Goal: Entertainment & Leisure: Consume media (video, audio)

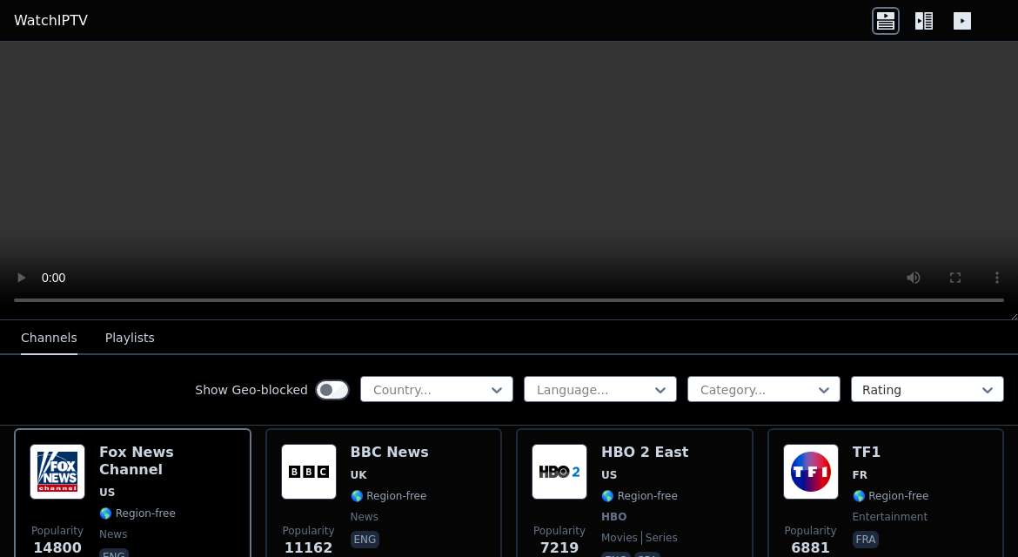
scroll to position [208, 0]
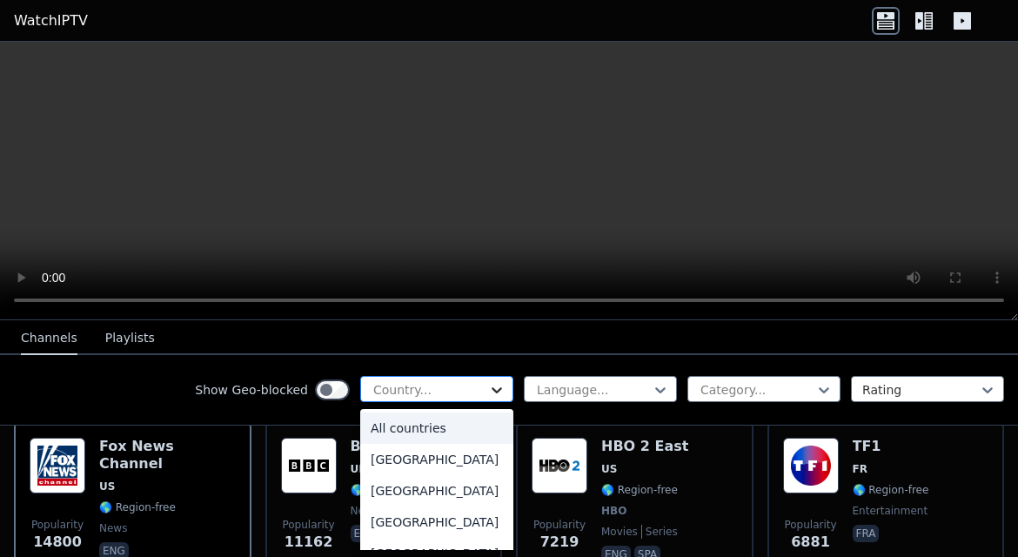
click at [501, 391] on icon at bounding box center [496, 389] width 17 height 17
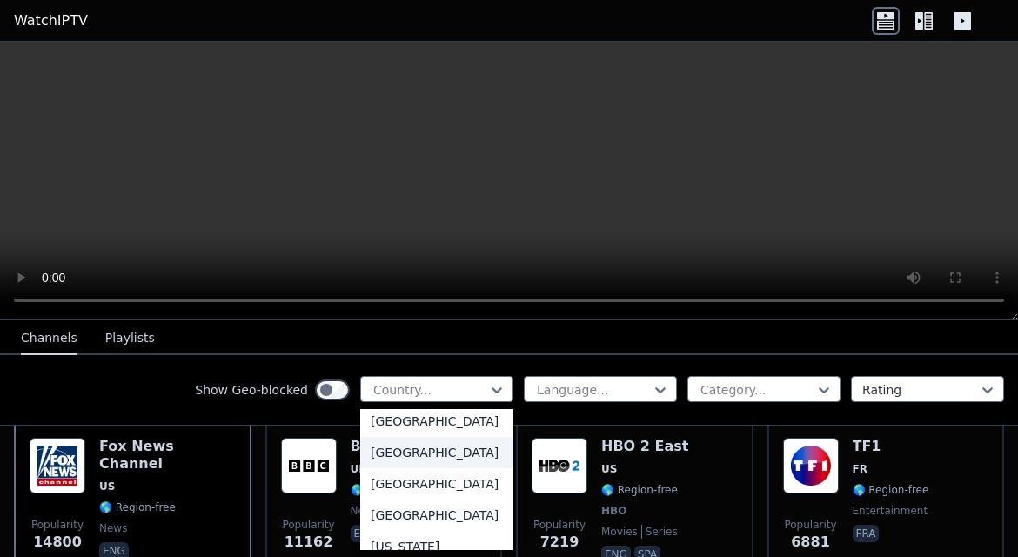
scroll to position [2072, 0]
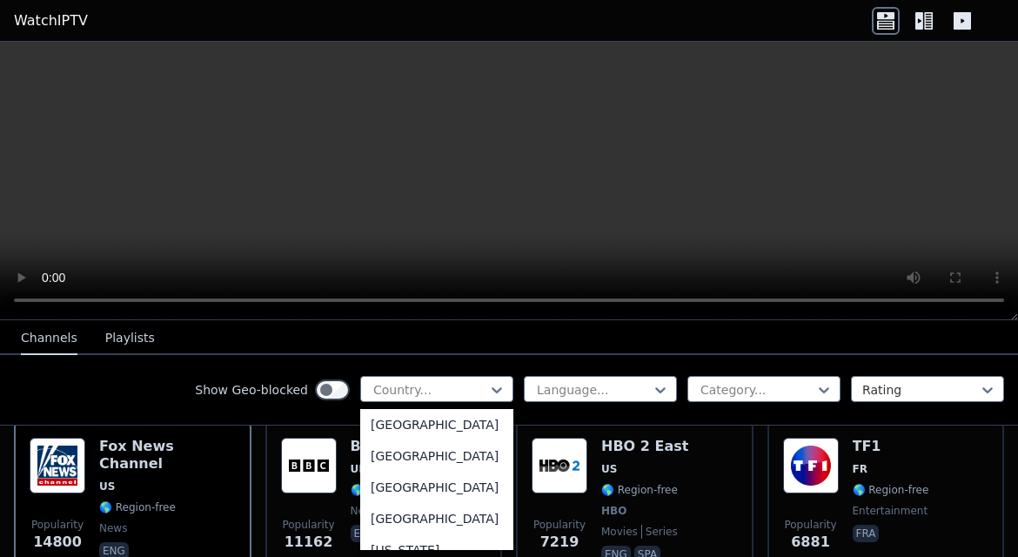
click at [402, 409] on div "[GEOGRAPHIC_DATA]" at bounding box center [436, 393] width 153 height 31
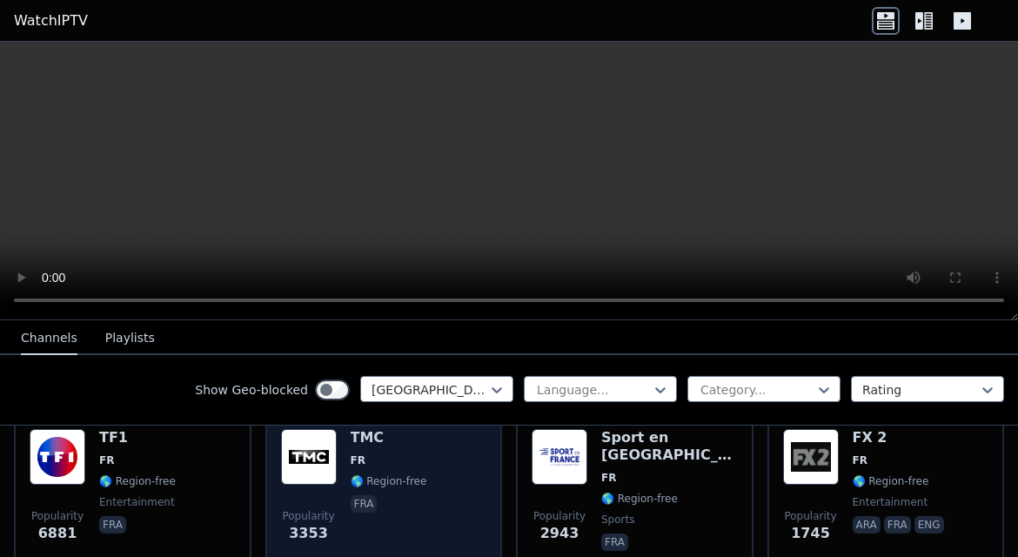
scroll to position [212, 0]
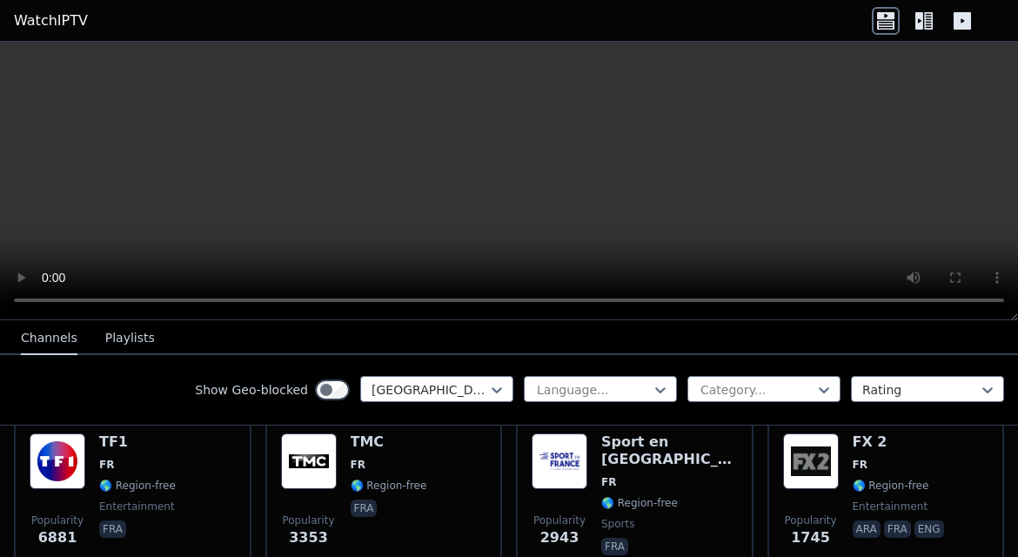
click at [277, 306] on div "WatchIPTV - Free IPTV streams from across the world [DOMAIN_NAME] does not host…" at bounding box center [509, 299] width 1018 height 515
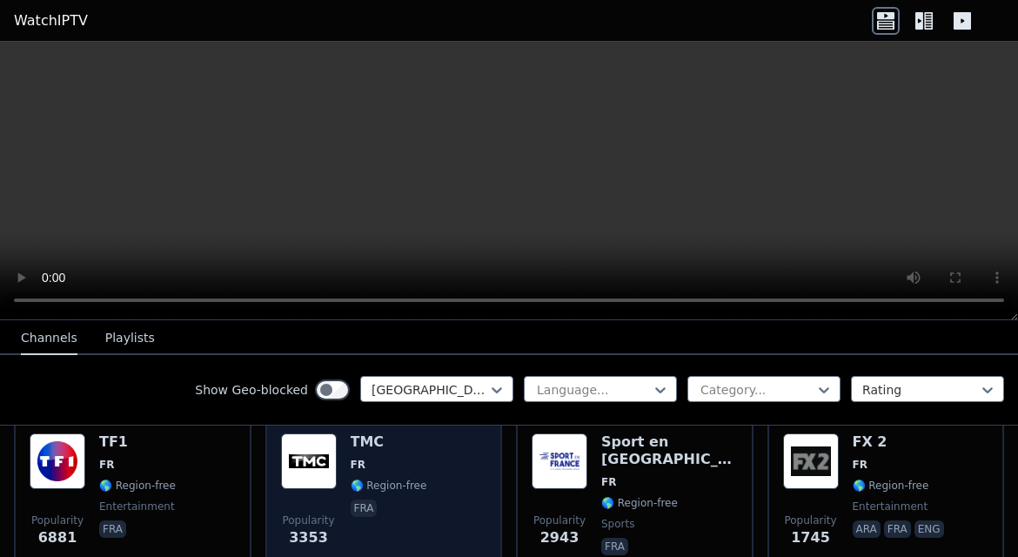
scroll to position [232, 0]
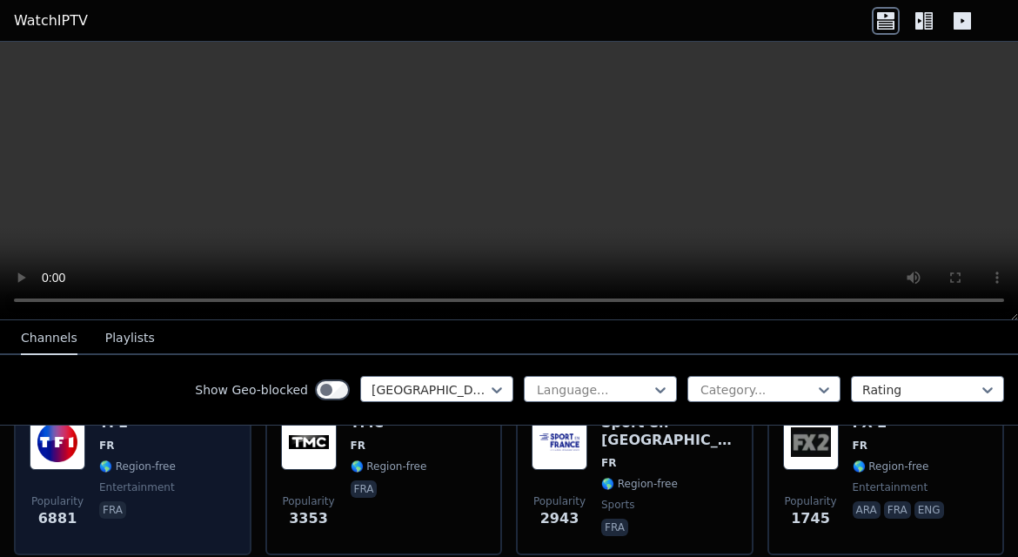
click at [173, 451] on div "Popularity 6881 TF1 FR 🌎 Region-free entertainment fra" at bounding box center [133, 476] width 206 height 125
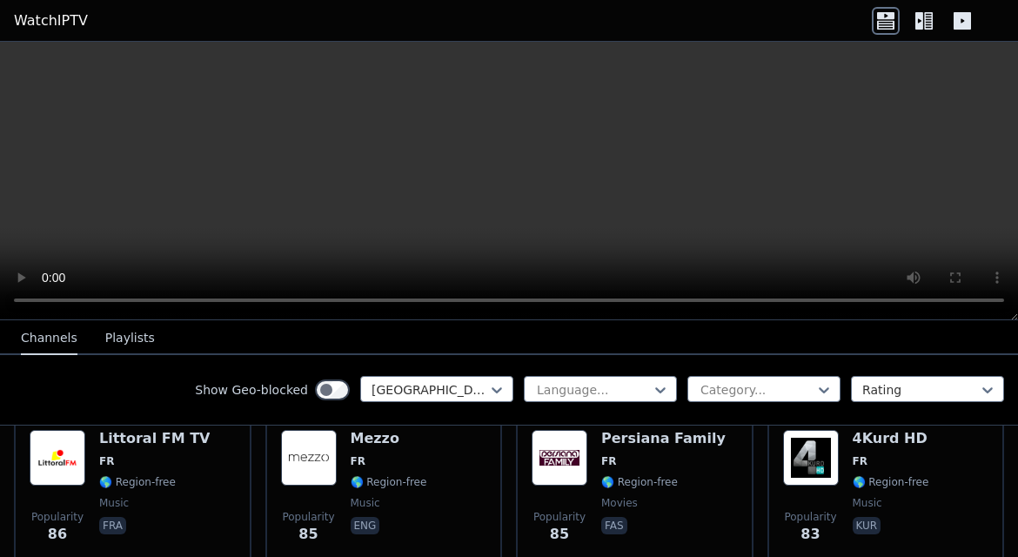
scroll to position [3356, 0]
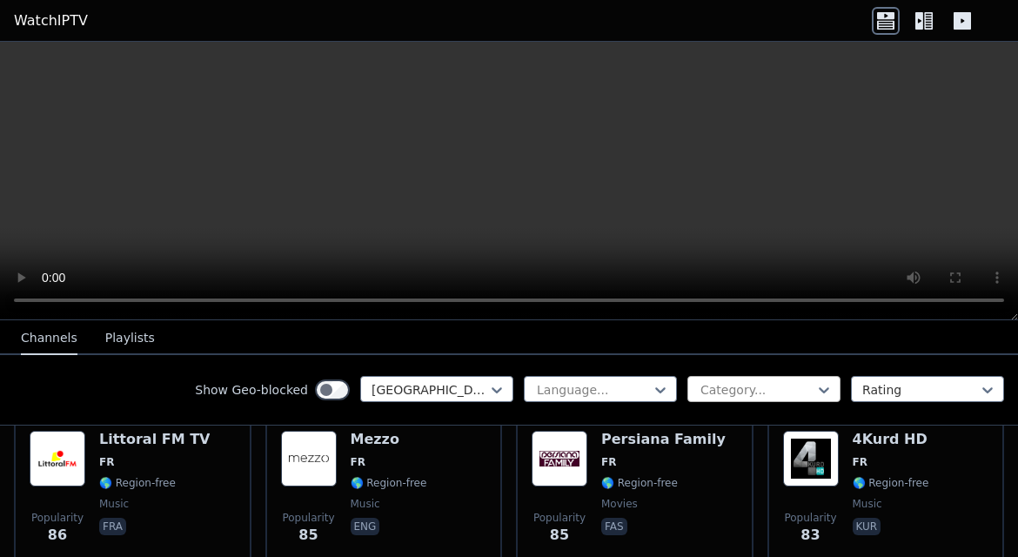
click at [787, 383] on div at bounding box center [757, 389] width 117 height 17
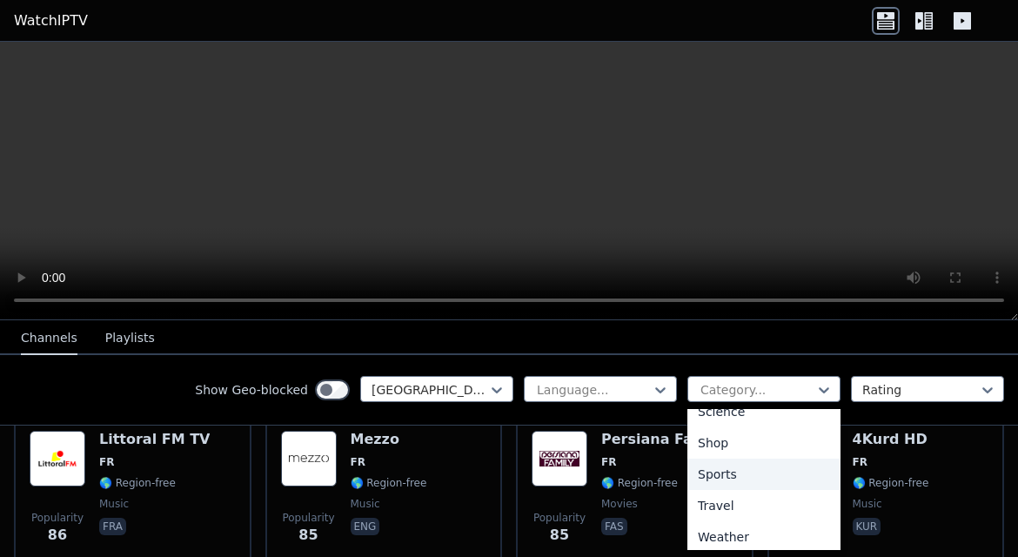
scroll to position [712, 0]
click at [737, 468] on div "Sports" at bounding box center [764, 468] width 153 height 31
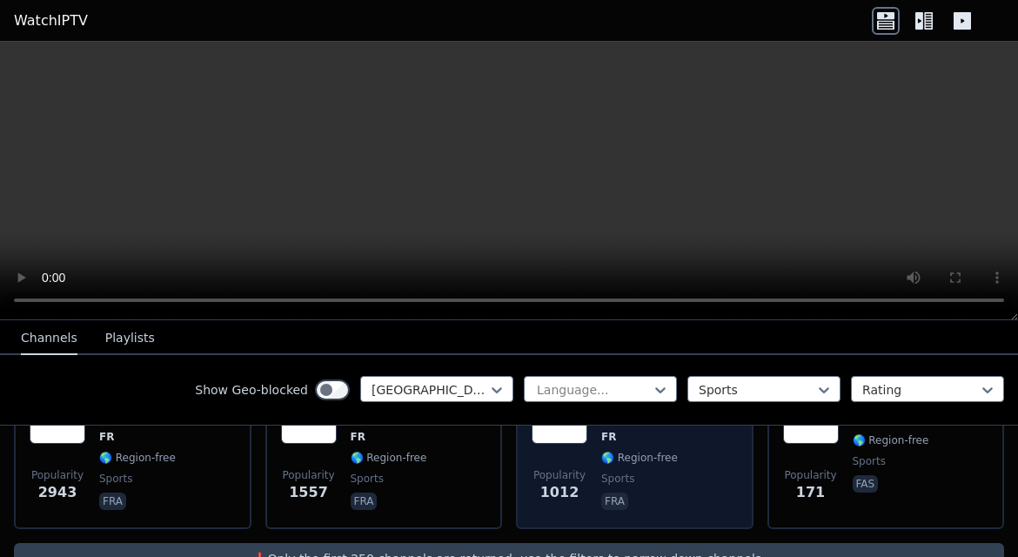
scroll to position [303, 0]
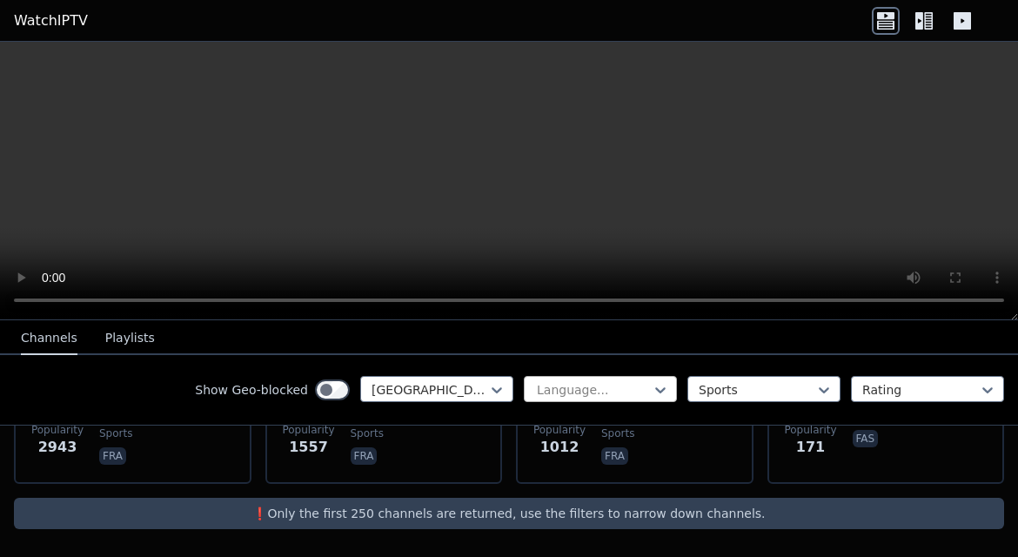
click at [651, 389] on div at bounding box center [593, 389] width 117 height 17
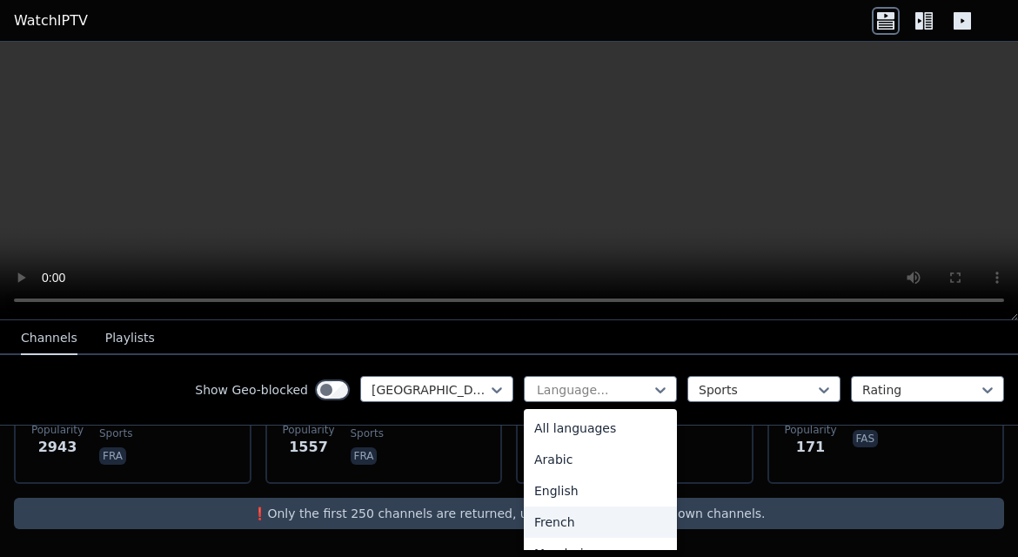
click at [564, 516] on div "French" at bounding box center [600, 522] width 153 height 31
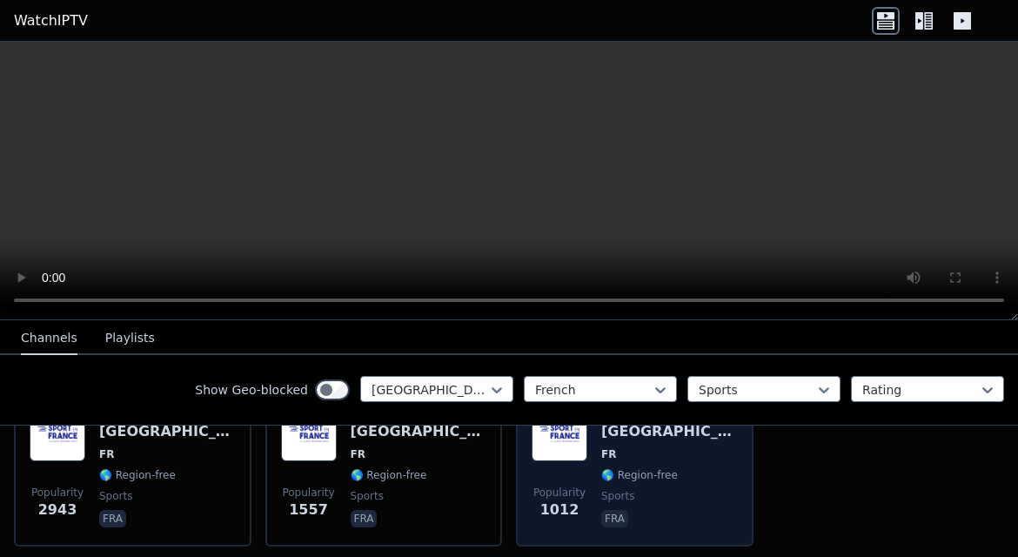
scroll to position [303, 0]
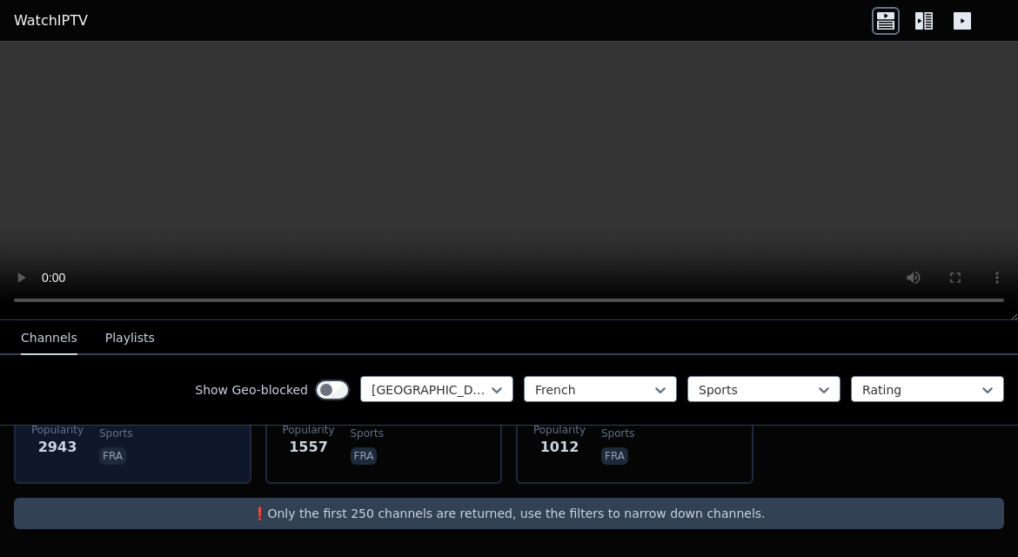
click at [172, 455] on div "Sport en [GEOGRAPHIC_DATA] FR 🌎 Region-free sports fra" at bounding box center [167, 405] width 137 height 125
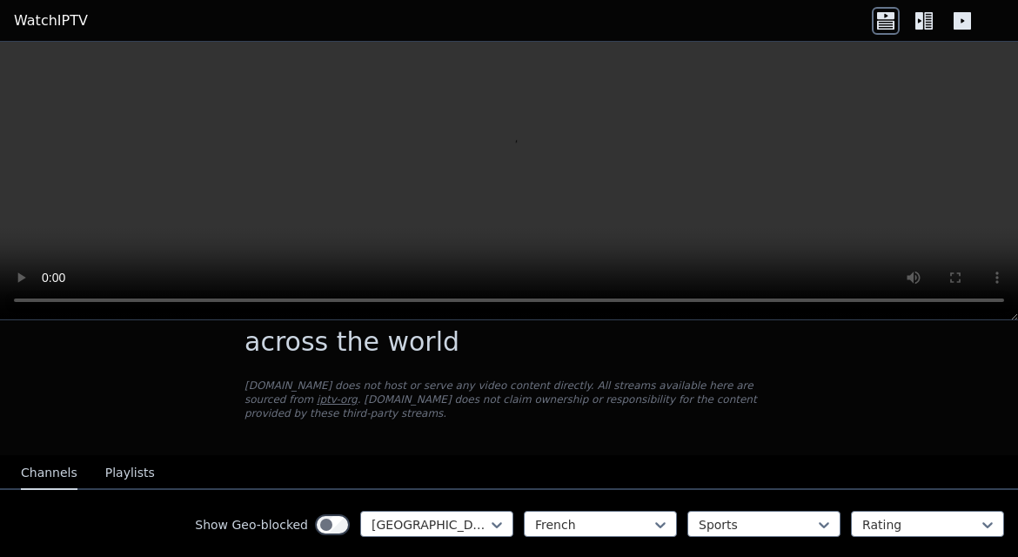
scroll to position [160, 0]
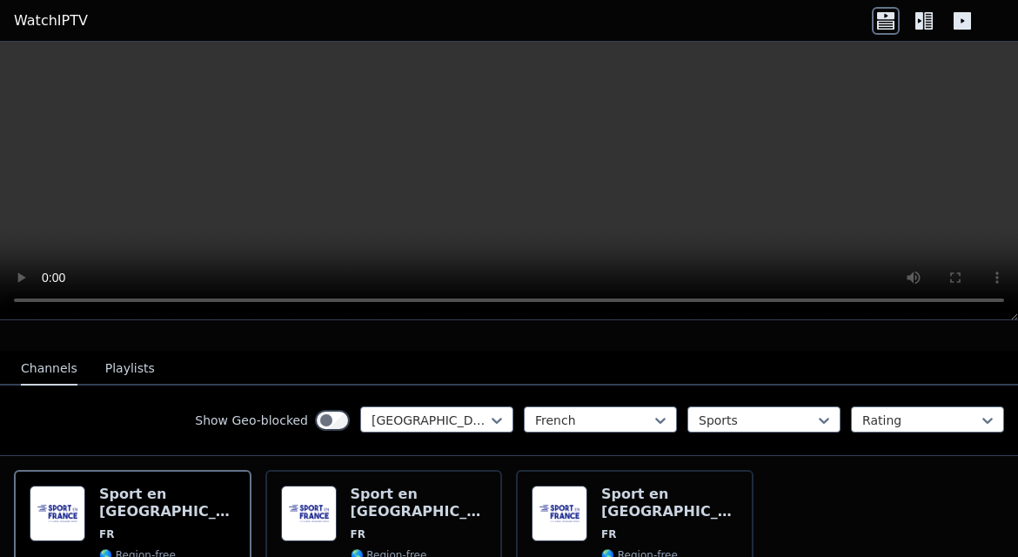
click at [124, 370] on button "Playlists" at bounding box center [130, 369] width 50 height 33
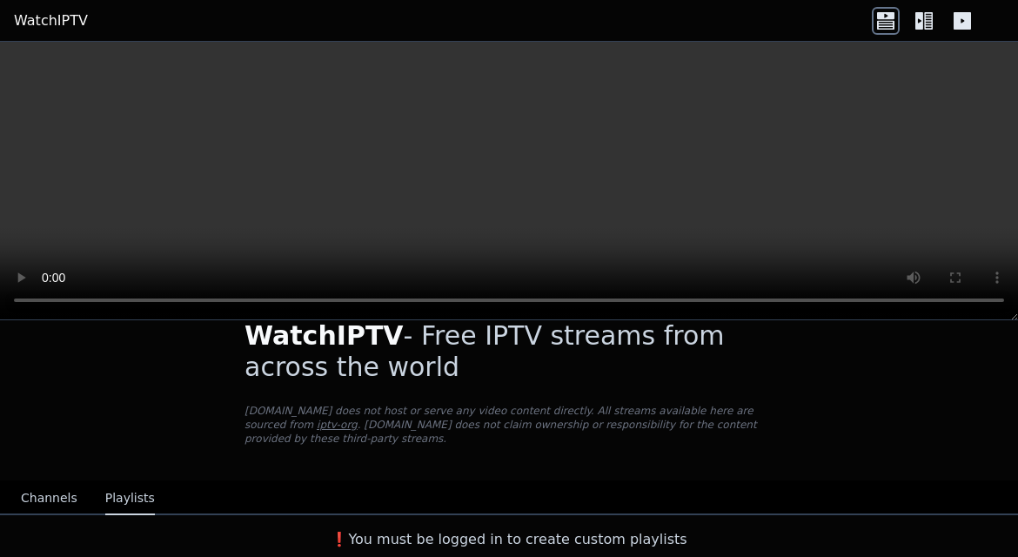
click at [51, 501] on button "Channels" at bounding box center [49, 498] width 57 height 33
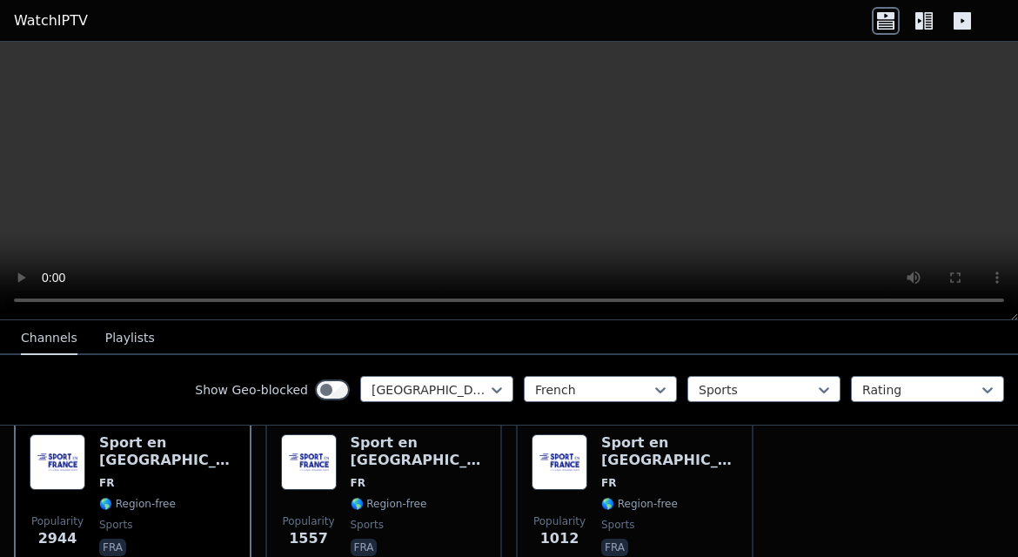
scroll to position [203, 0]
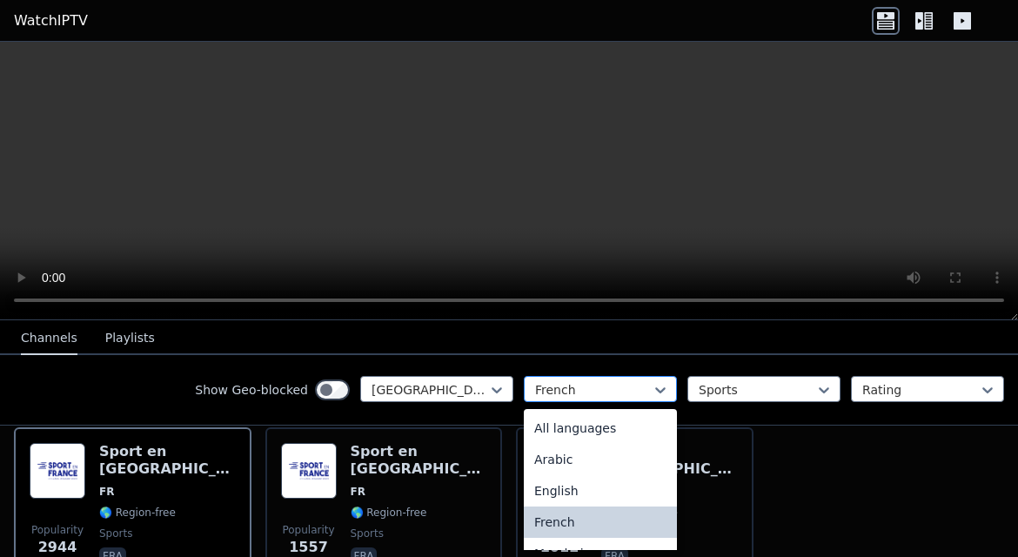
click at [645, 378] on div "French" at bounding box center [600, 389] width 153 height 26
click at [583, 429] on div "All languages" at bounding box center [600, 428] width 153 height 31
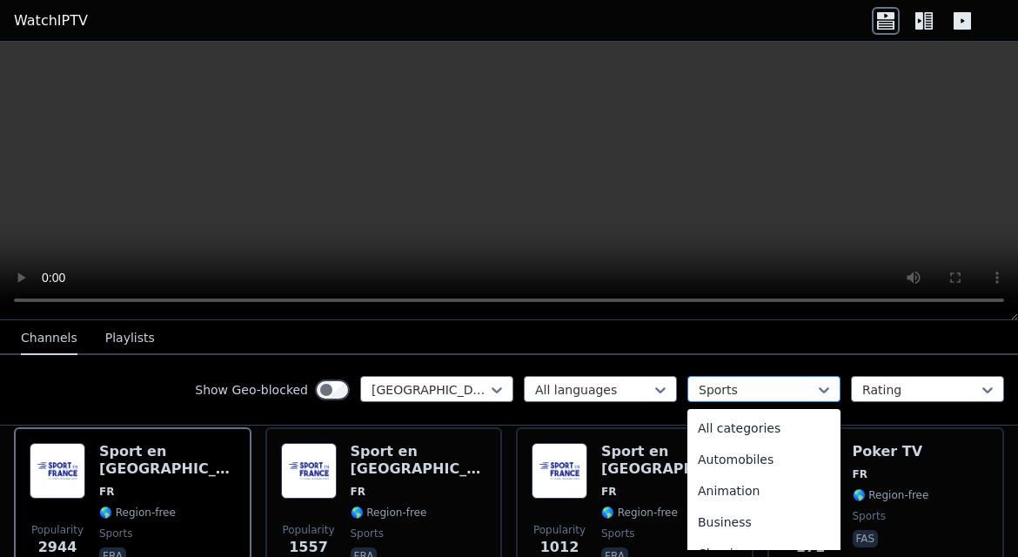
click at [766, 381] on div at bounding box center [757, 389] width 117 height 17
click at [732, 427] on div "All categories" at bounding box center [764, 428] width 153 height 31
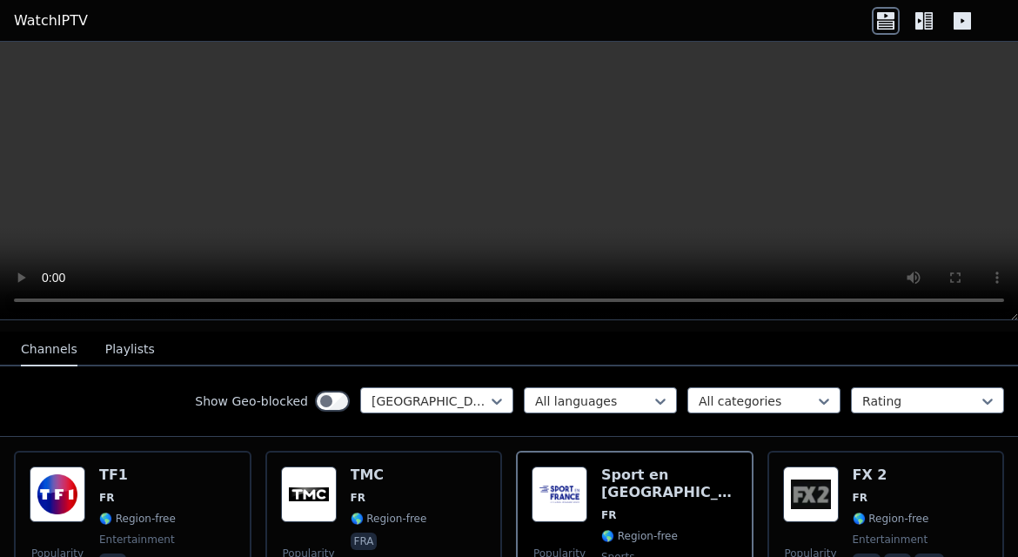
scroll to position [182, 0]
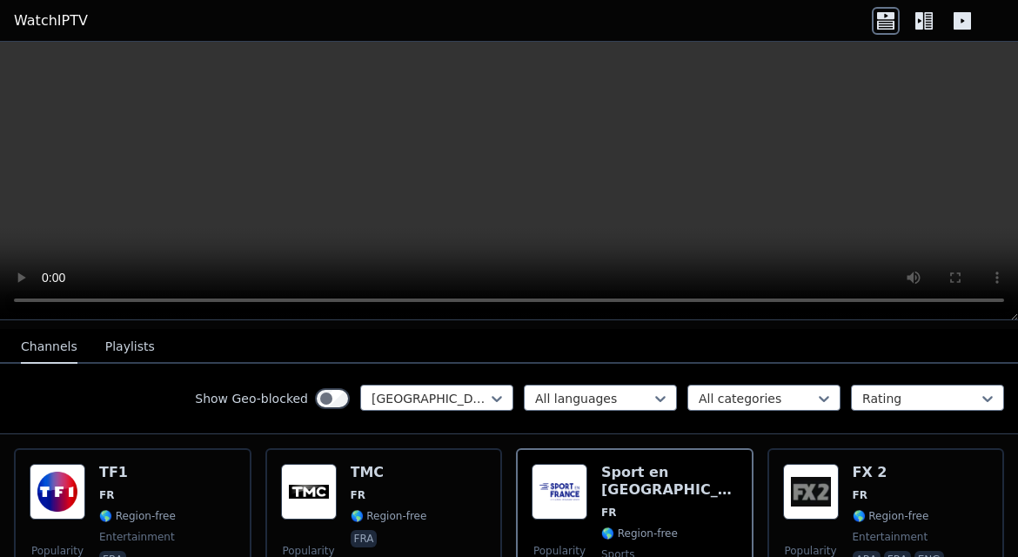
click at [894, 22] on icon at bounding box center [885, 24] width 17 height 9
click at [917, 20] on icon at bounding box center [920, 20] width 8 height 17
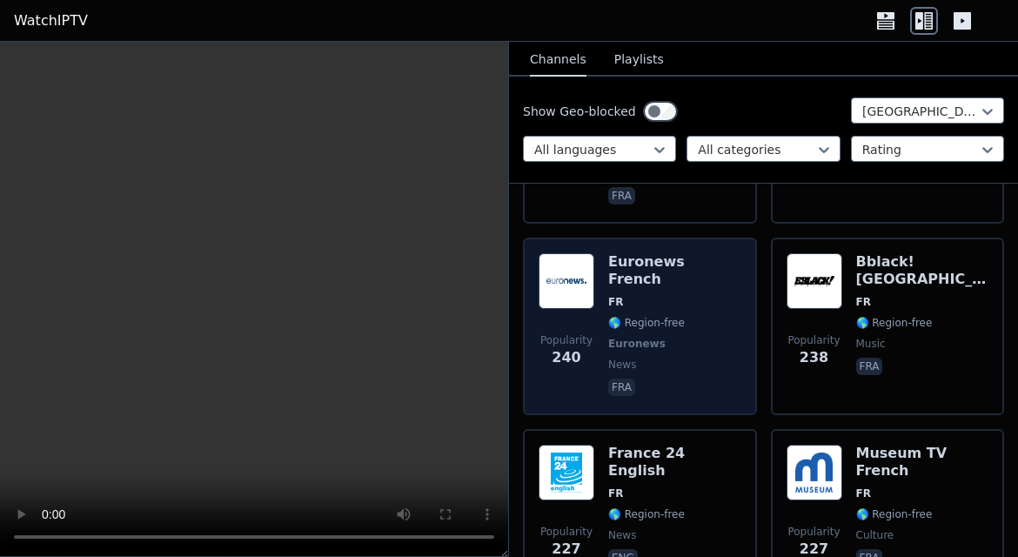
scroll to position [2086, 0]
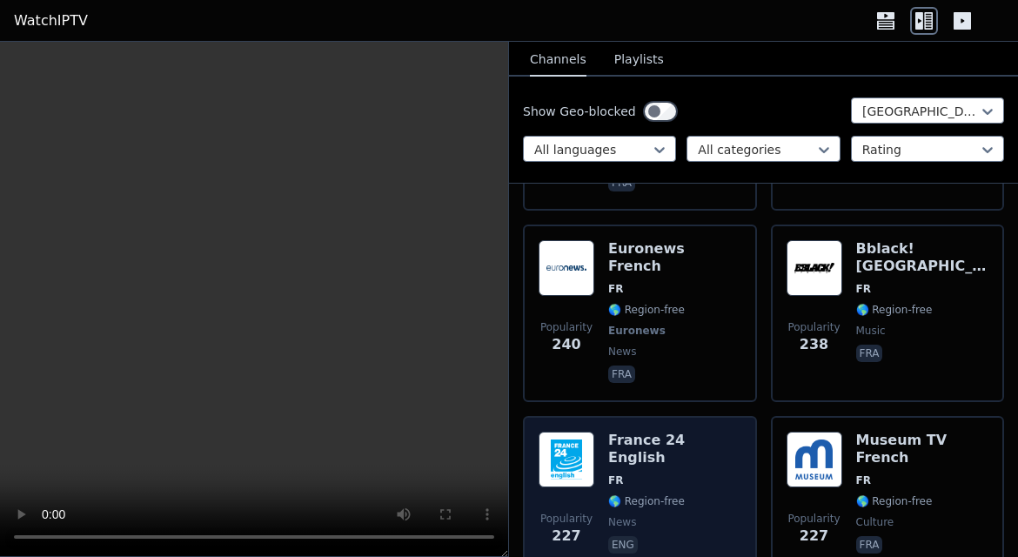
click at [671, 433] on div "France 24 English FR 🌎 Region-free news eng" at bounding box center [674, 494] width 133 height 125
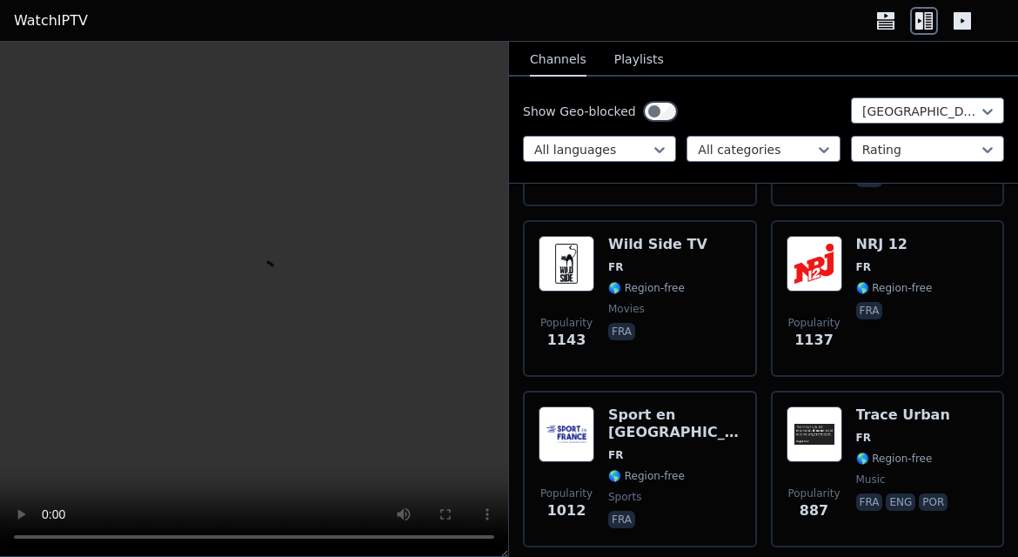
scroll to position [675, 0]
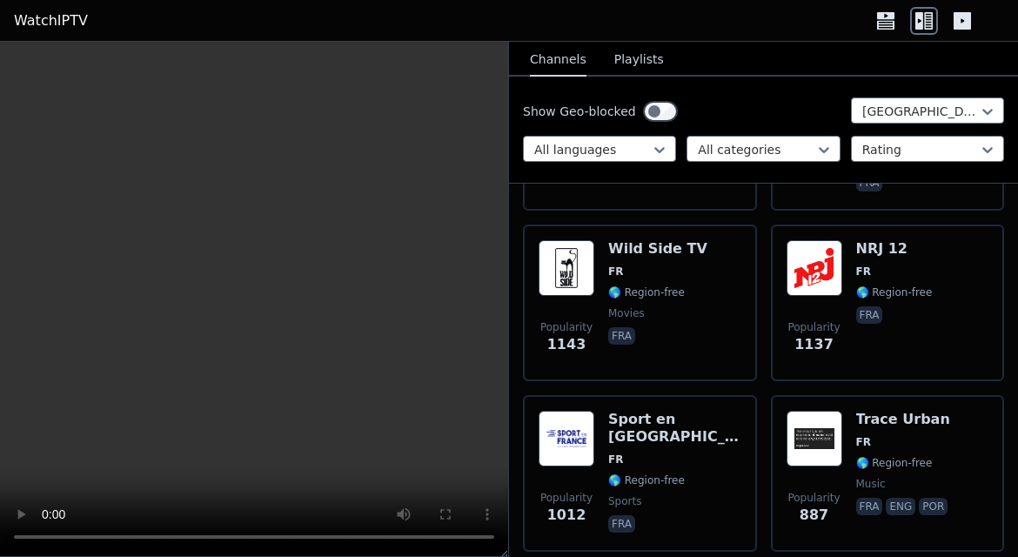
click at [64, 20] on link "WatchIPTV" at bounding box center [51, 20] width 74 height 21
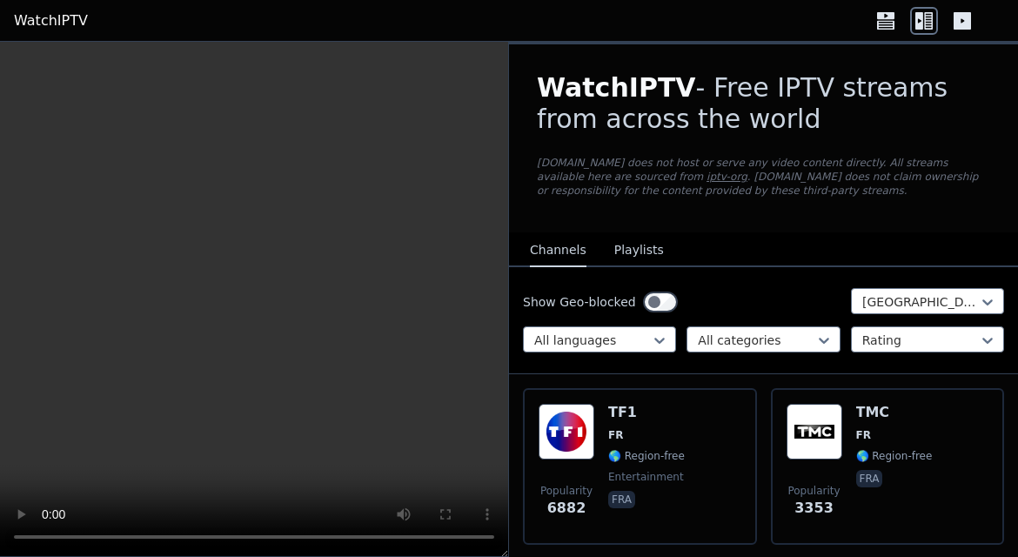
click at [47, 21] on link "WatchIPTV" at bounding box center [51, 20] width 74 height 21
click at [957, 14] on icon at bounding box center [962, 20] width 17 height 17
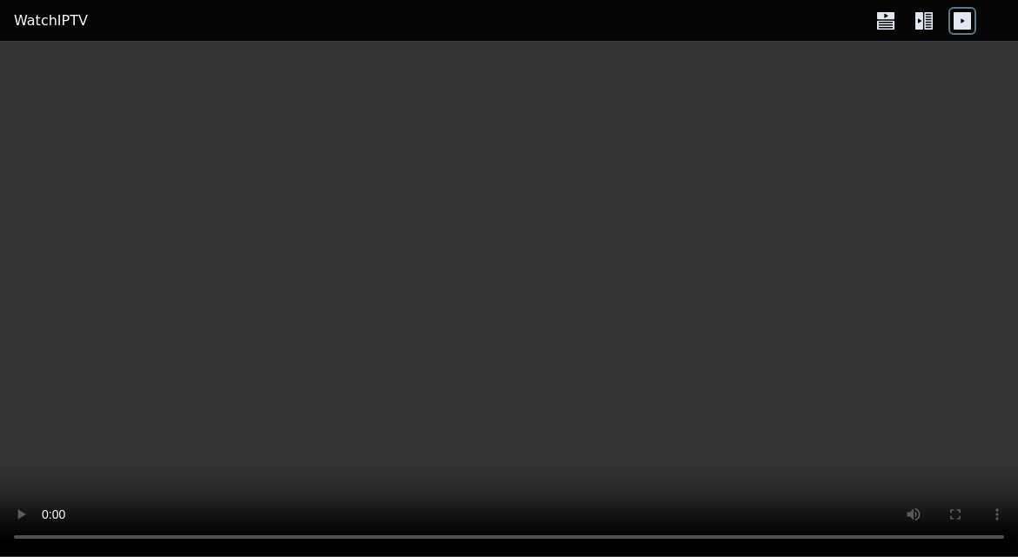
click at [885, 20] on icon at bounding box center [885, 24] width 17 height 9
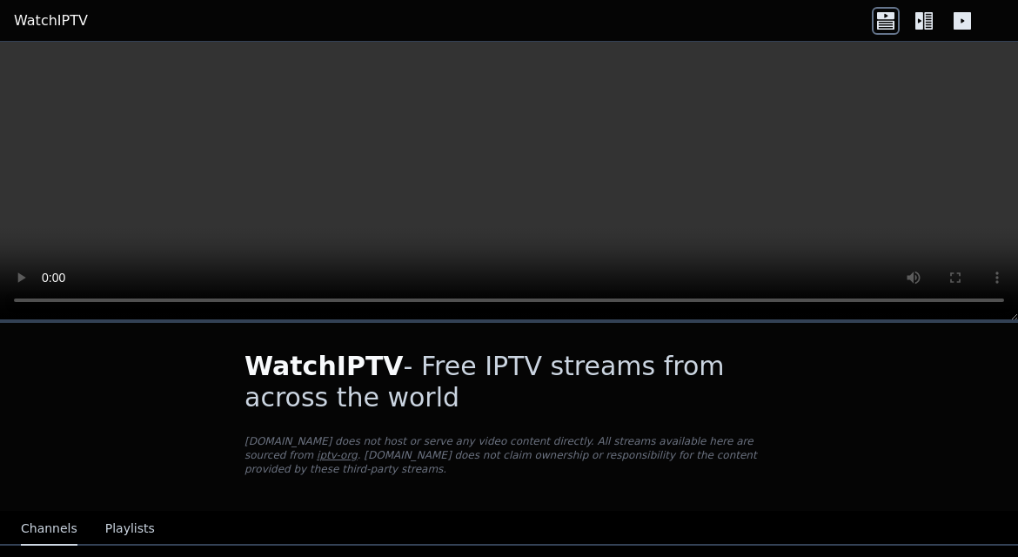
click at [44, 12] on link "WatchIPTV" at bounding box center [51, 20] width 74 height 21
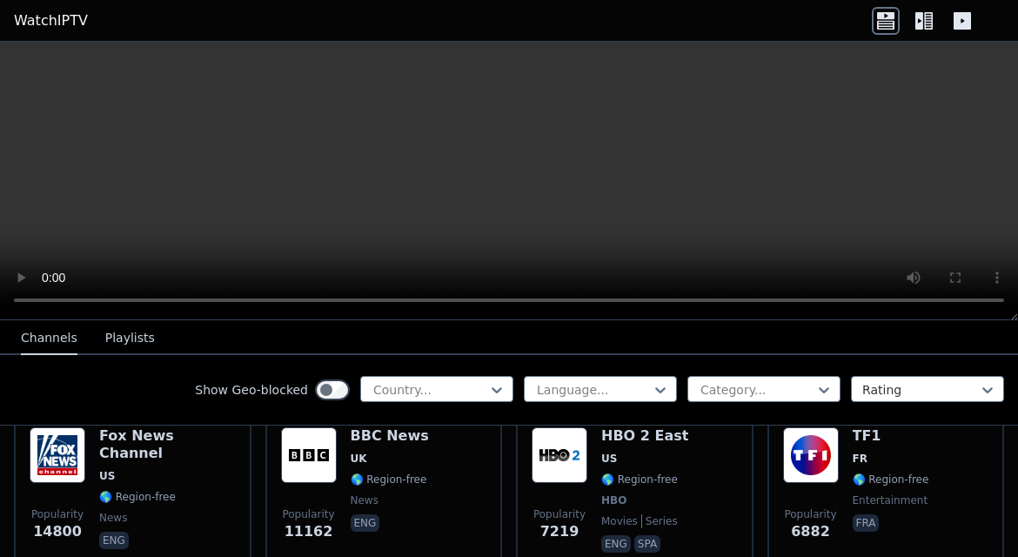
scroll to position [242, 0]
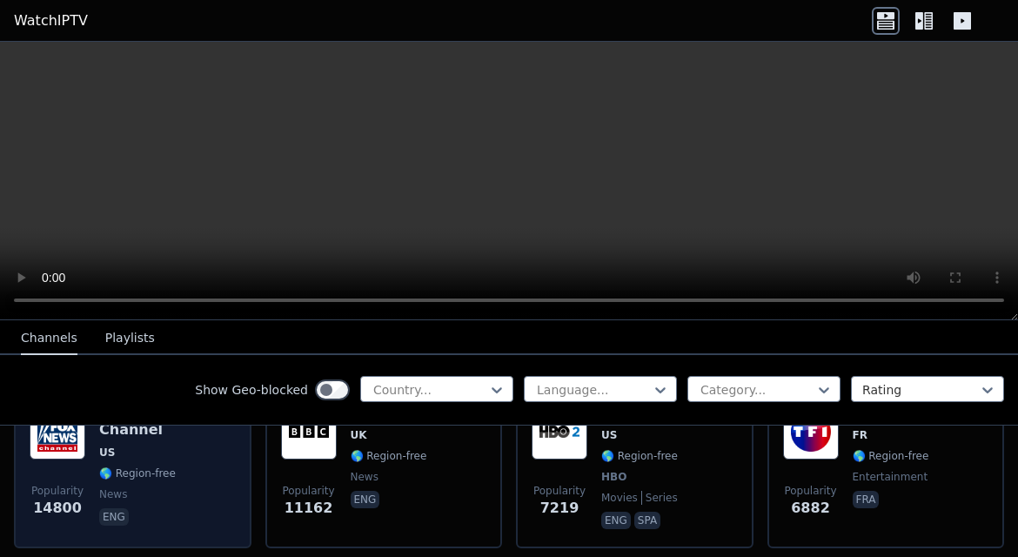
click at [170, 487] on span "news" at bounding box center [167, 494] width 137 height 14
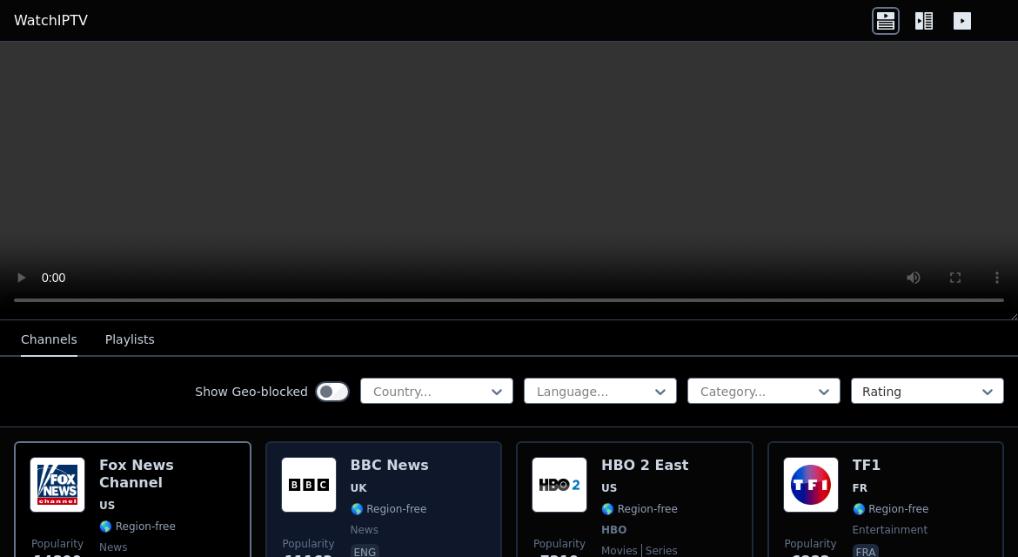
scroll to position [225, 0]
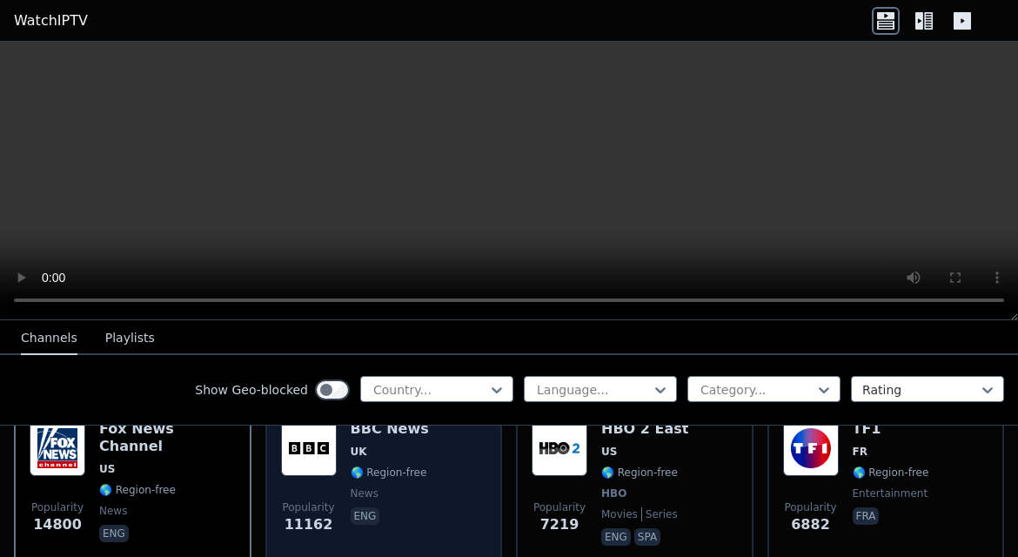
click at [410, 489] on span "news" at bounding box center [390, 494] width 78 height 14
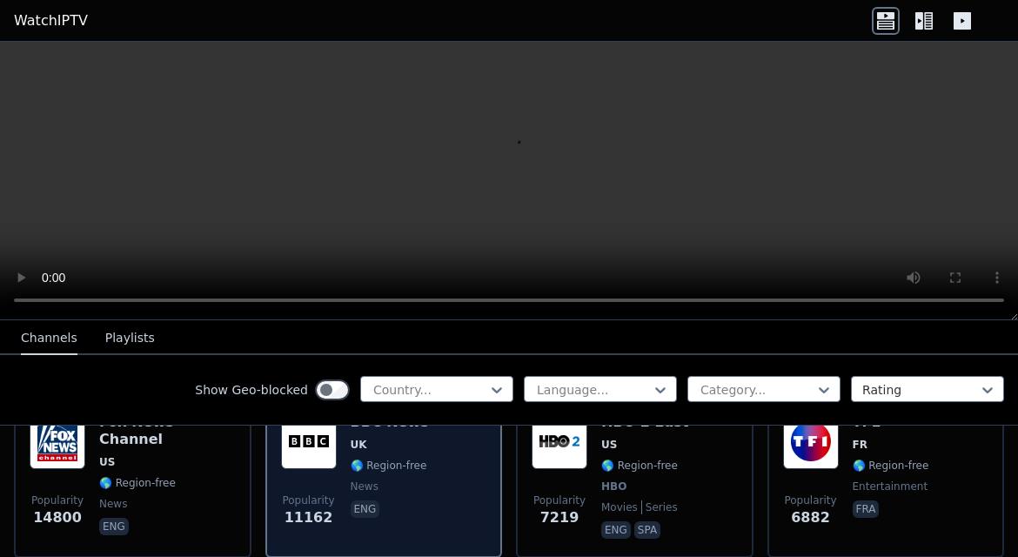
scroll to position [235, 0]
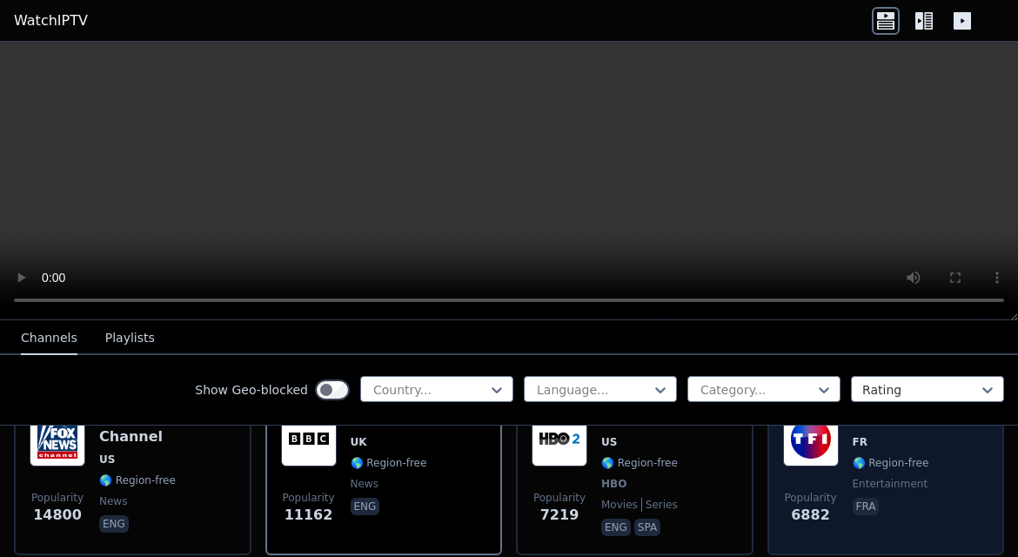
click at [809, 510] on span "6882" at bounding box center [810, 515] width 39 height 21
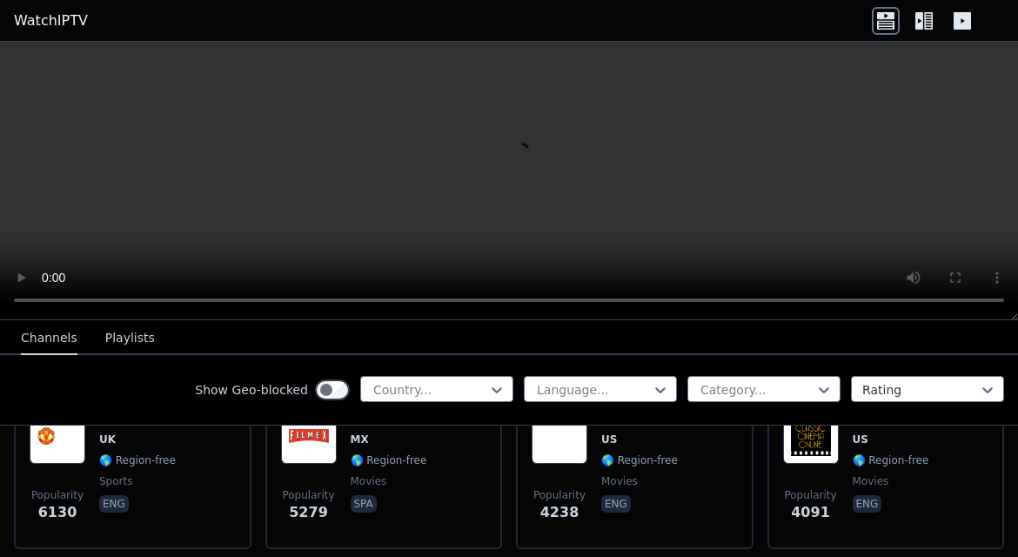
scroll to position [403, 0]
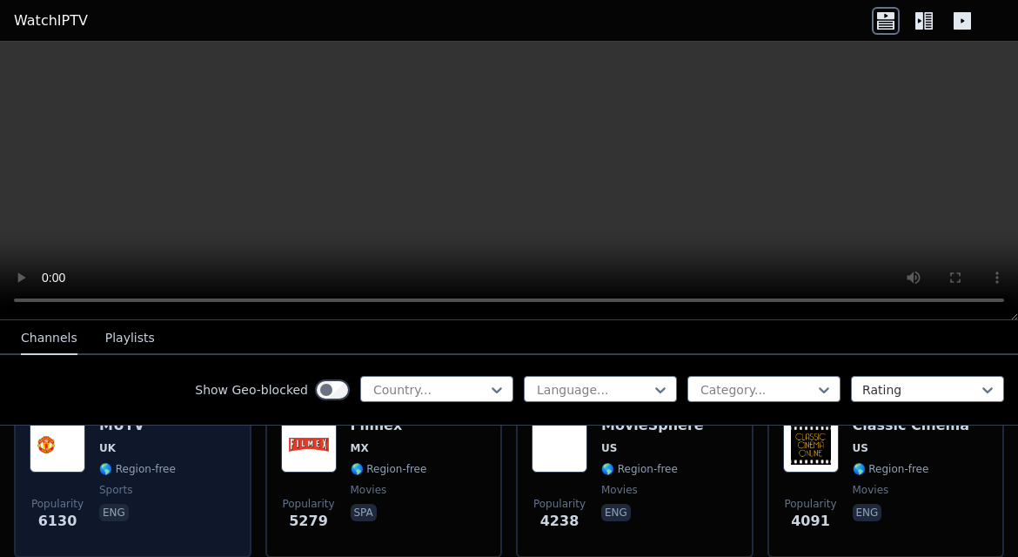
click at [171, 479] on div "MUTV UK 🌎 Region-free sports eng" at bounding box center [137, 479] width 77 height 125
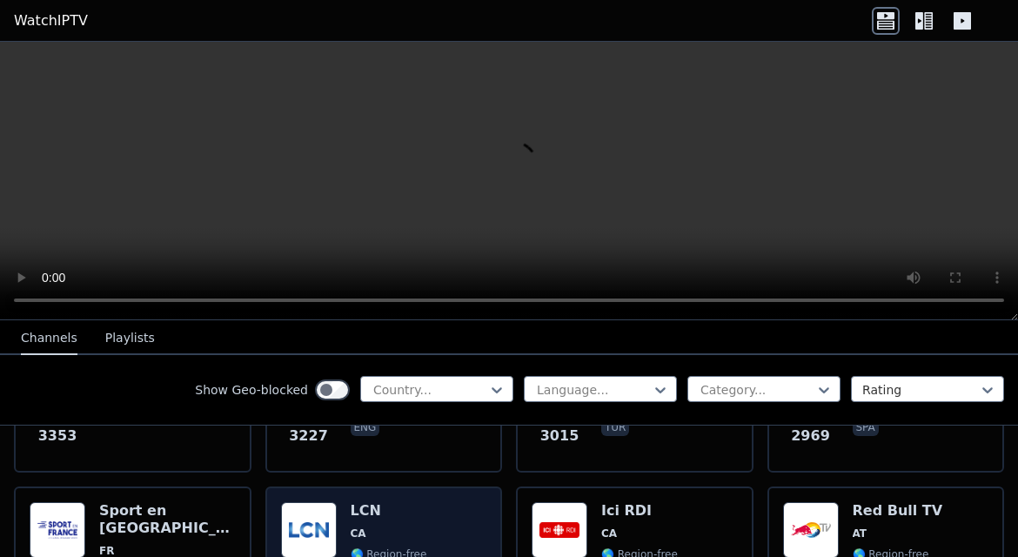
scroll to position [677, 0]
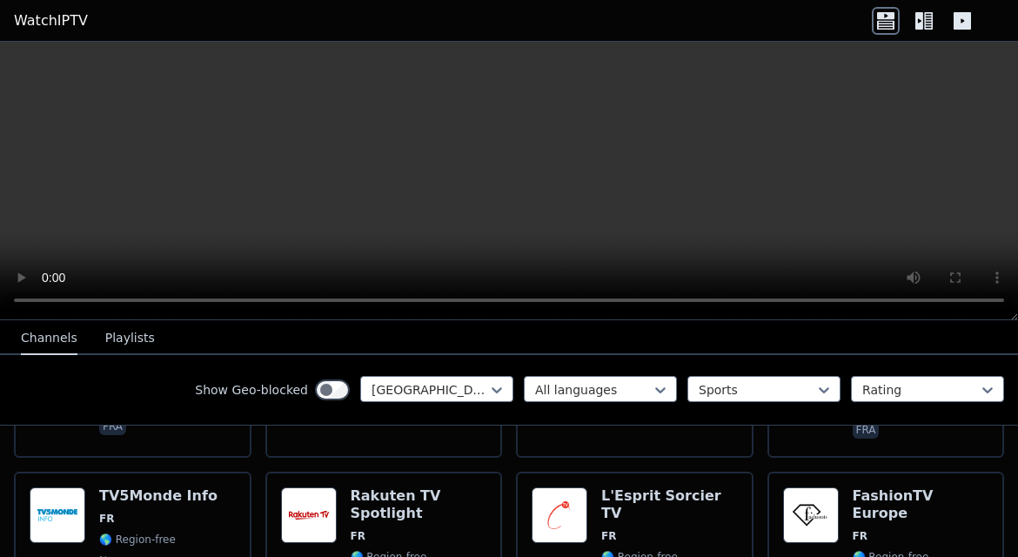
scroll to position [303, 0]
